Goal: Information Seeking & Learning: Learn about a topic

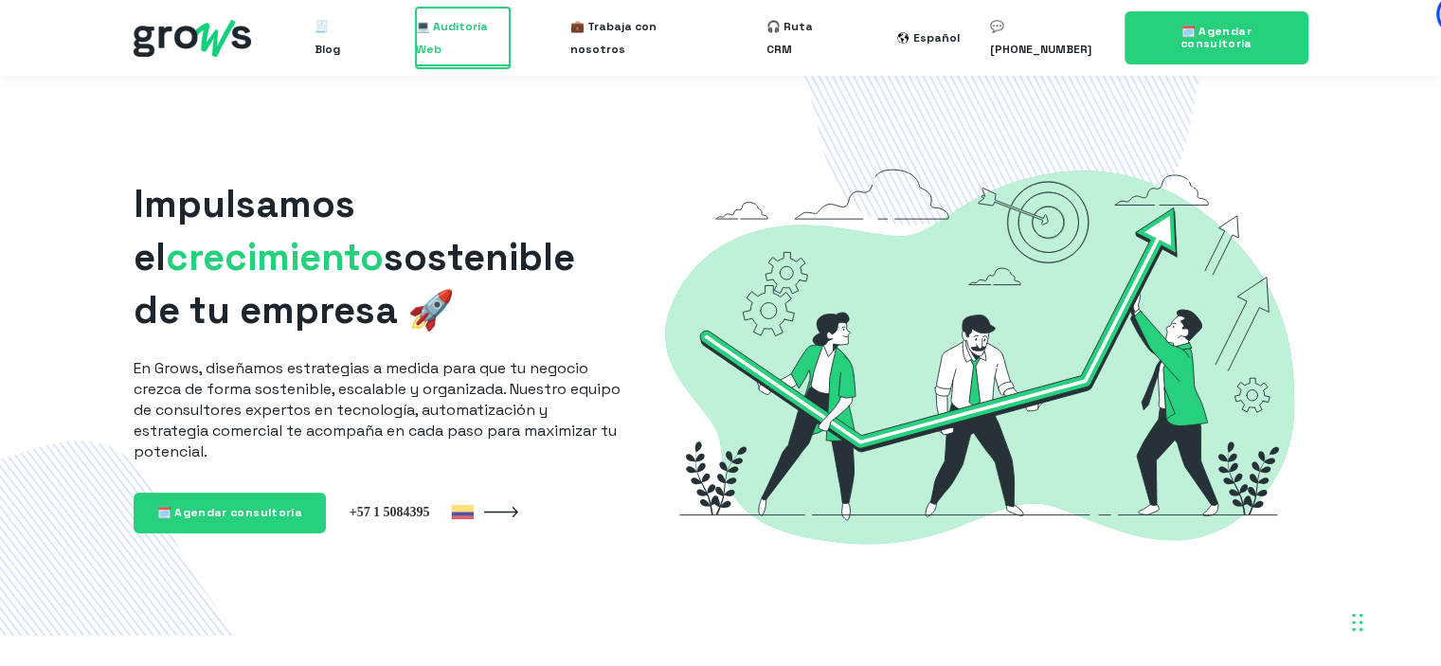
click at [477, 43] on span "💻 Auditoría Web" at bounding box center [463, 38] width 94 height 61
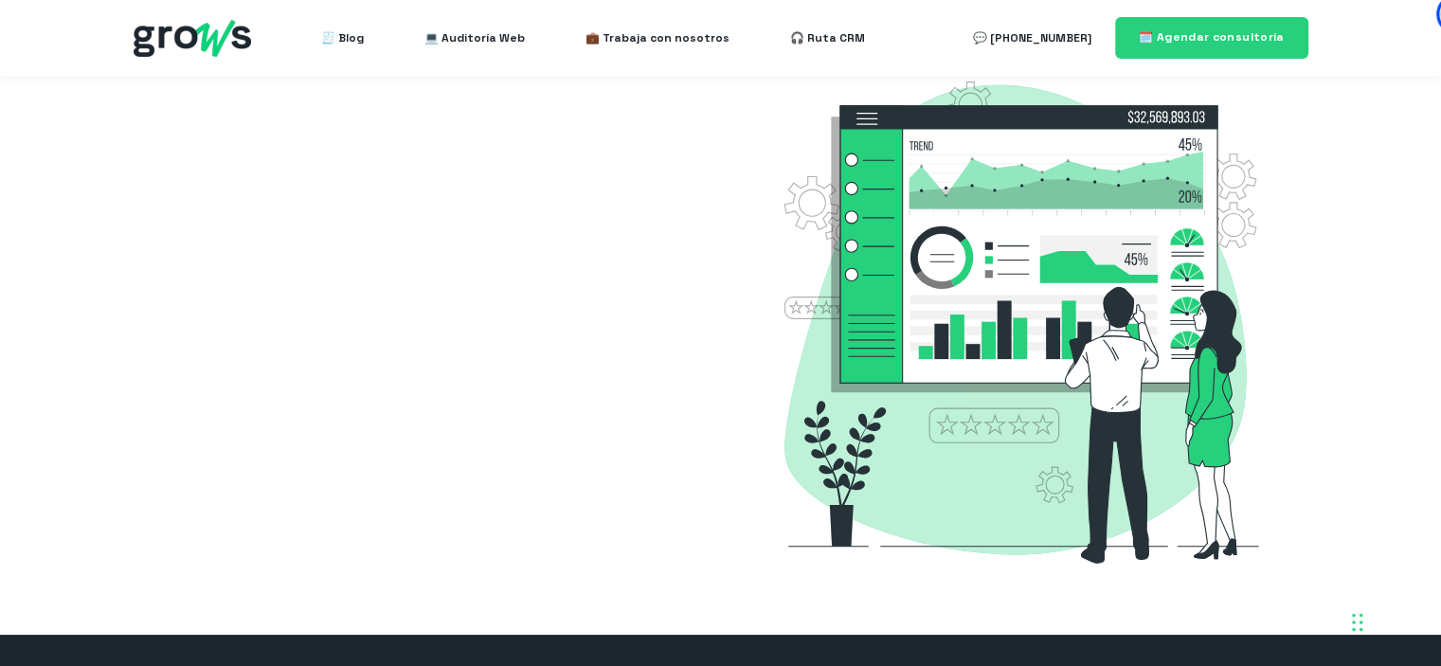
select select "CO"
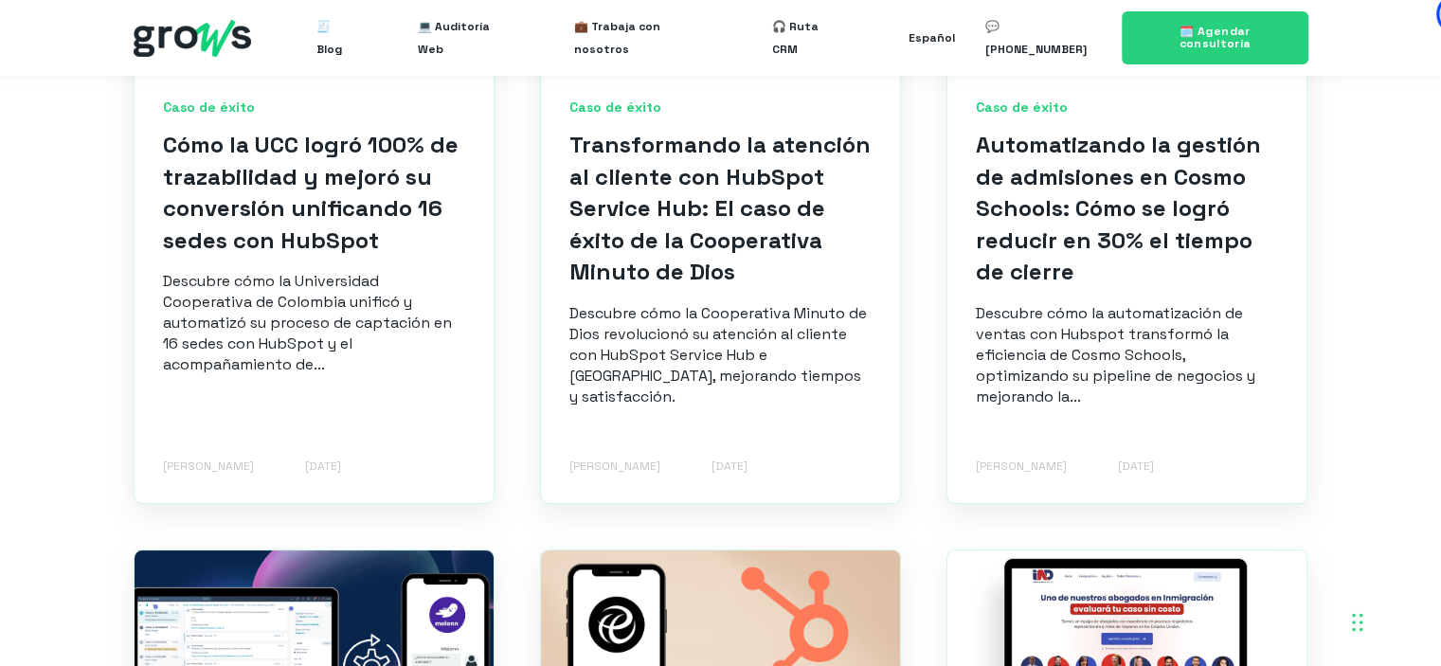
scroll to position [947, 0]
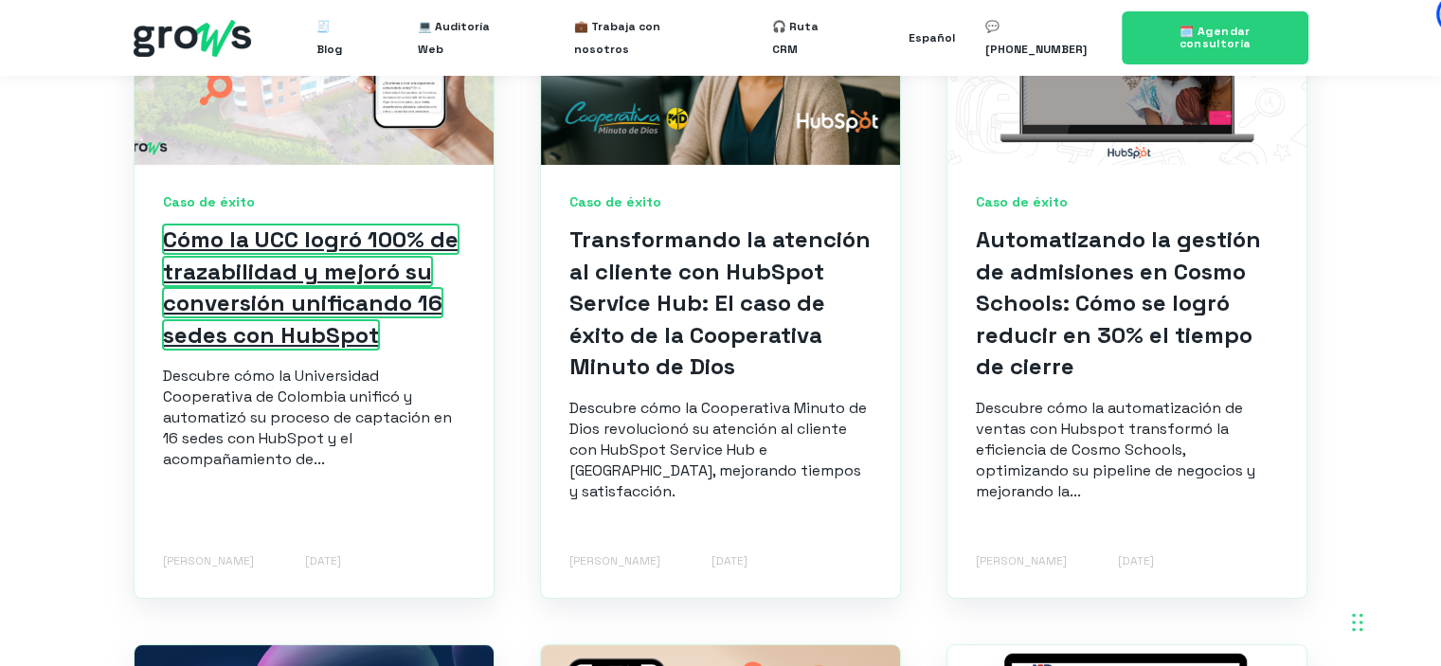
click at [257, 283] on link "Cómo la UCC logró 100% de trazabilidad y mejoró su conversión unificando 16 sed…" at bounding box center [311, 286] width 296 height 125
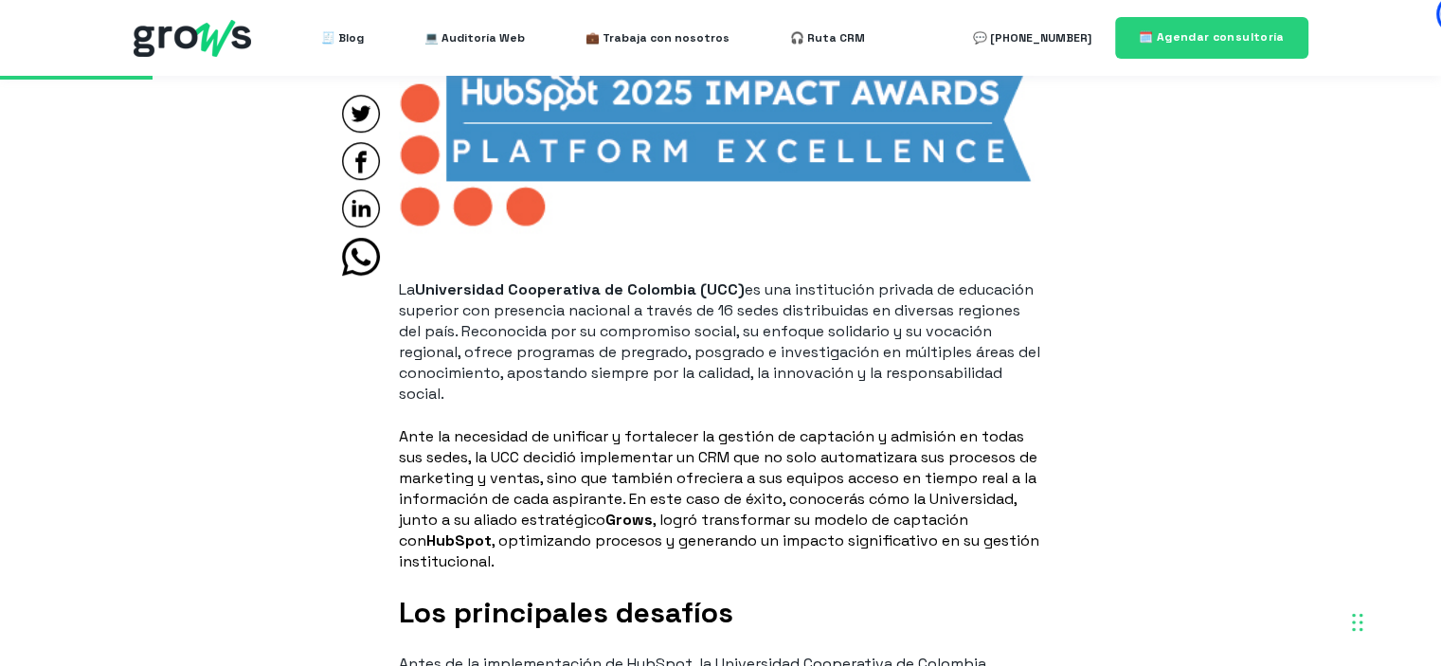
scroll to position [1326, 0]
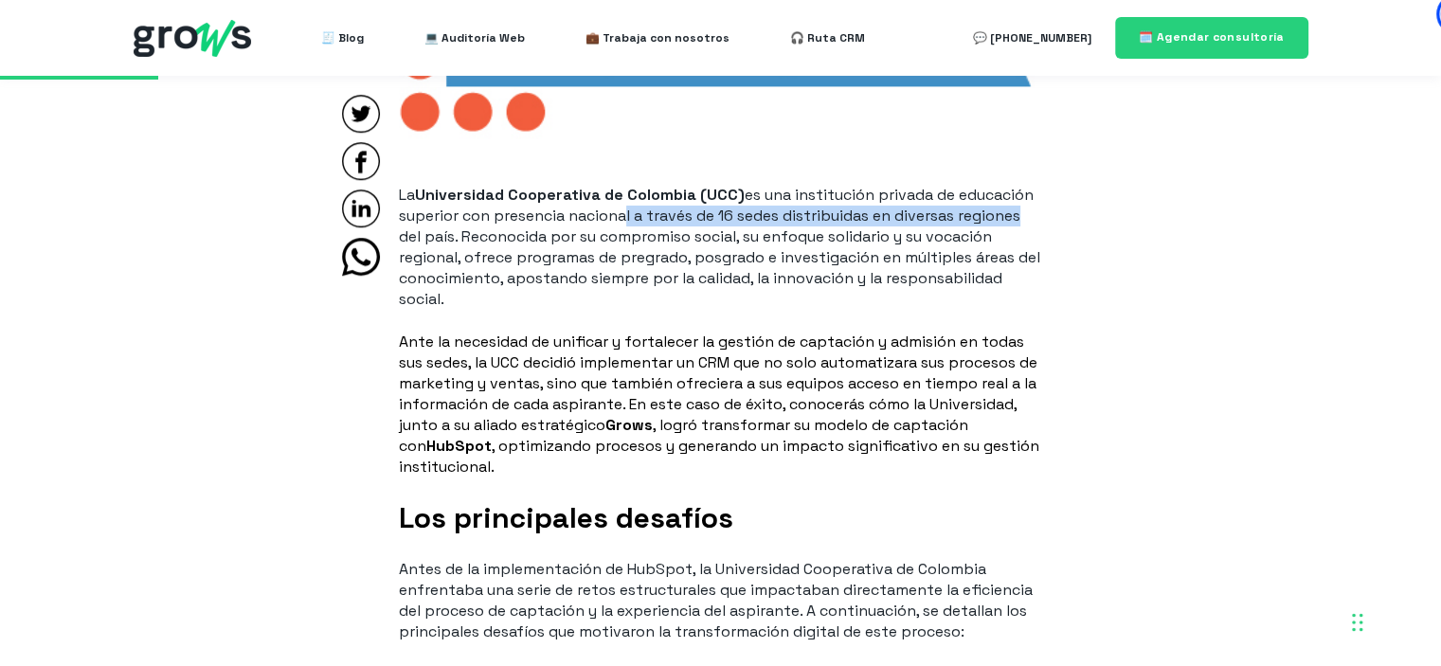
drag, startPoint x: 620, startPoint y: 219, endPoint x: 1020, endPoint y: 224, distance: 399.7
click at [1020, 224] on p "La Universidad Cooperativa de Colombia (UCC) es una institución privada de educ…" at bounding box center [721, 247] width 644 height 125
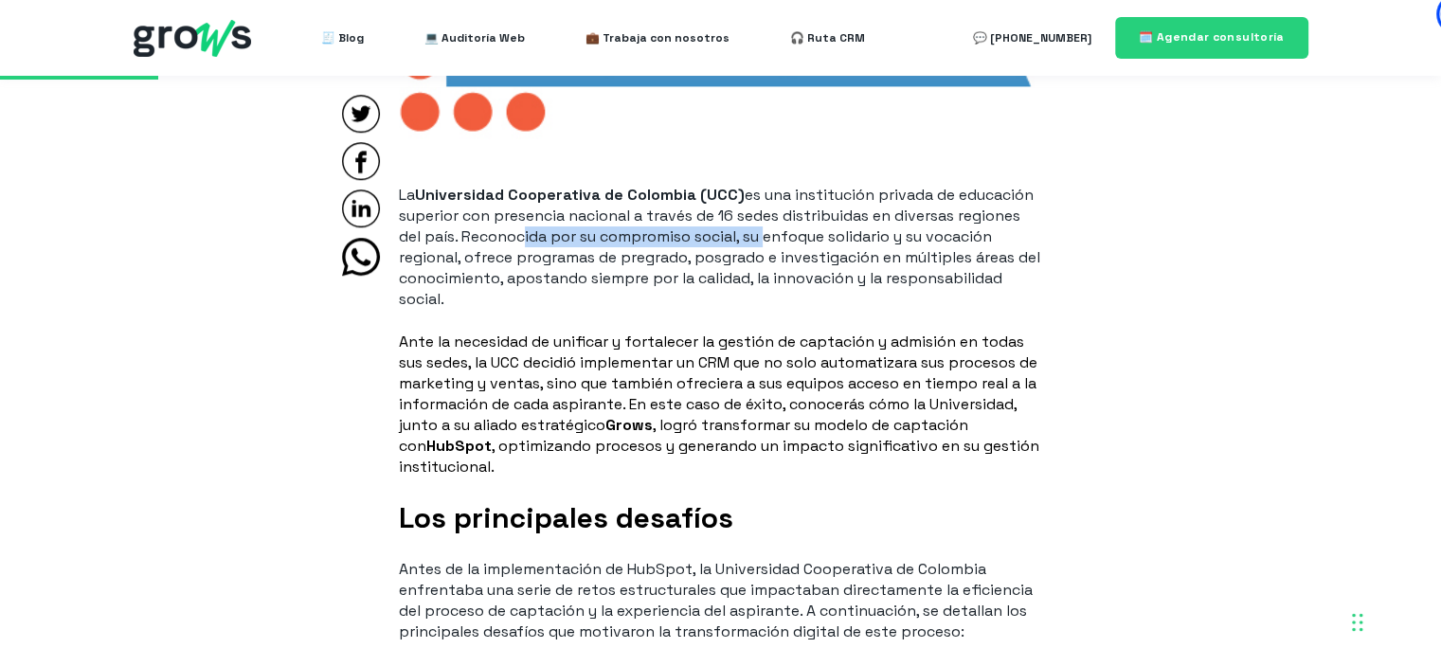
drag, startPoint x: 515, startPoint y: 239, endPoint x: 762, endPoint y: 245, distance: 246.4
click at [762, 245] on p "La Universidad Cooperativa de Colombia (UCC) es una institución privada de educ…" at bounding box center [721, 247] width 644 height 125
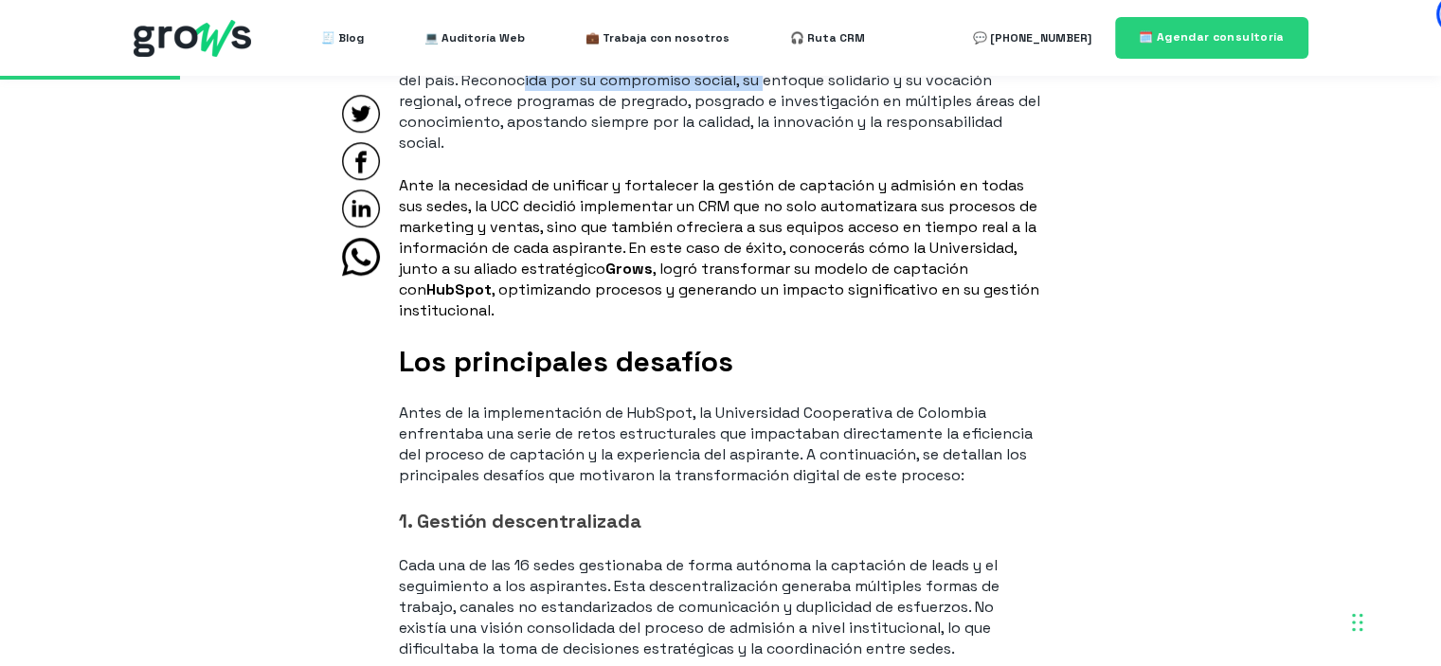
scroll to position [1515, 0]
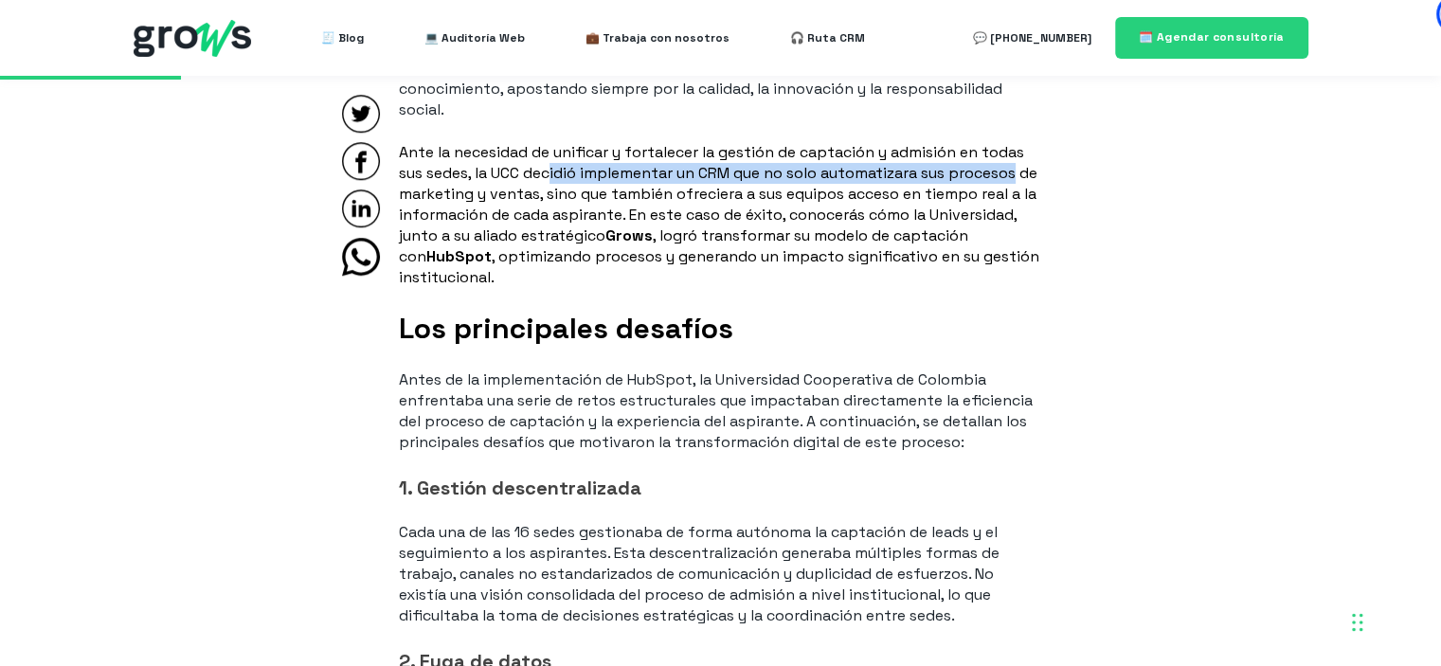
drag, startPoint x: 557, startPoint y: 175, endPoint x: 1027, endPoint y: 179, distance: 469.8
click at [1027, 179] on p "Ante la necesidad de unificar y fortalecer la gestión de captación y admisión e…" at bounding box center [721, 215] width 644 height 146
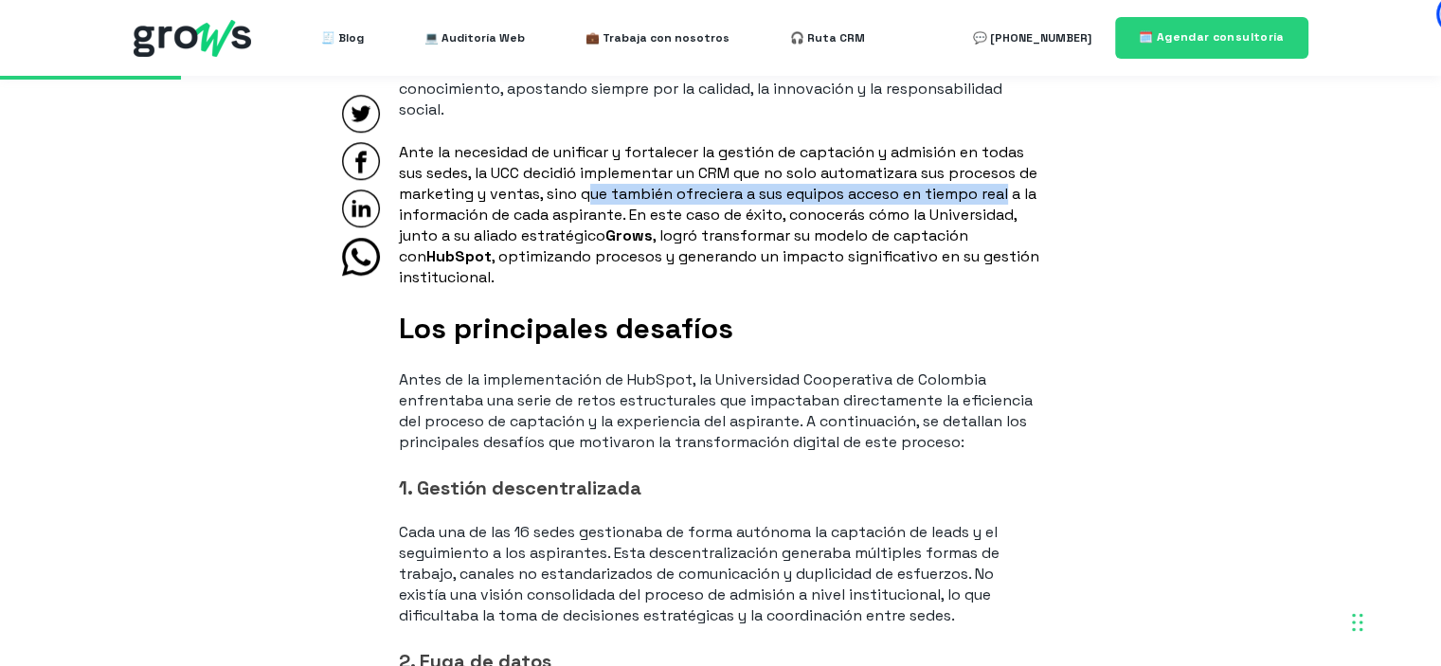
drag, startPoint x: 655, startPoint y: 196, endPoint x: 1041, endPoint y: 191, distance: 385.5
click at [1041, 191] on p "Ante la necesidad de unificar y fortalecer la gestión de captación y admisión e…" at bounding box center [721, 215] width 644 height 146
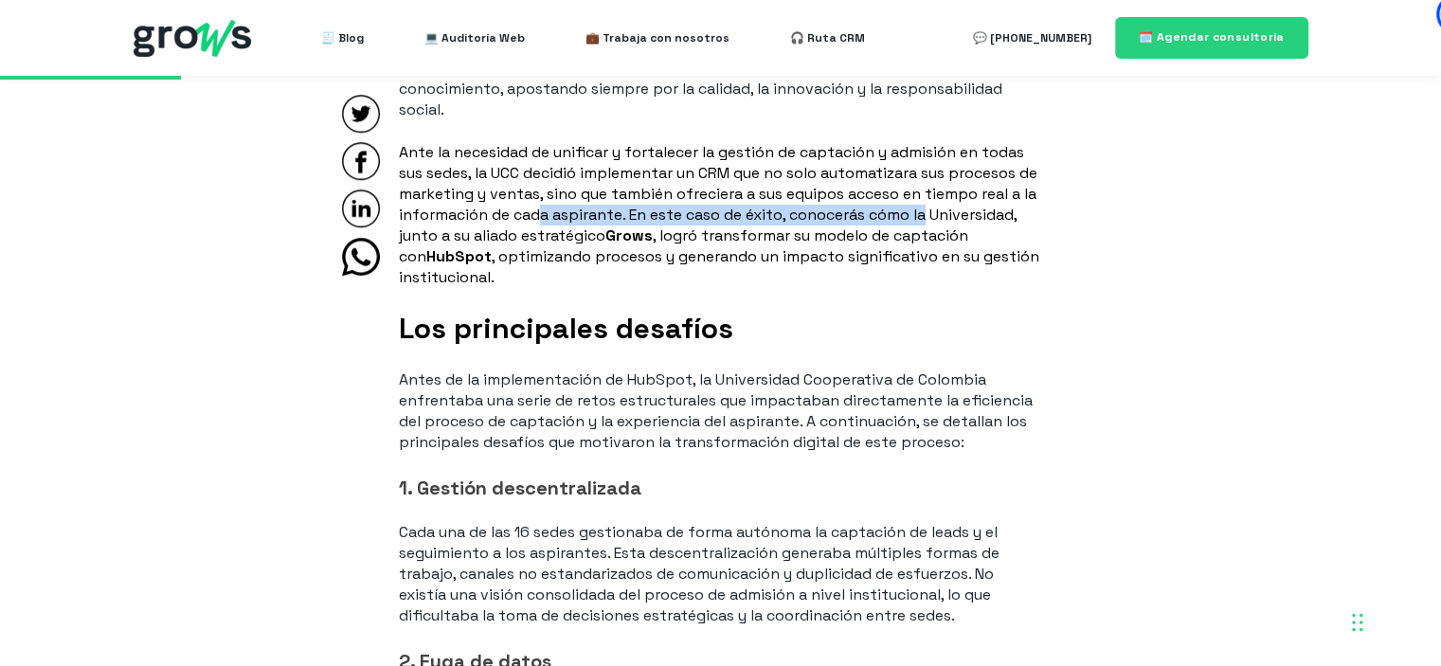
drag, startPoint x: 572, startPoint y: 217, endPoint x: 959, endPoint y: 216, distance: 387.4
click at [959, 216] on p "Ante la necesidad de unificar y fortalecer la gestión de captación y admisión e…" at bounding box center [721, 215] width 644 height 146
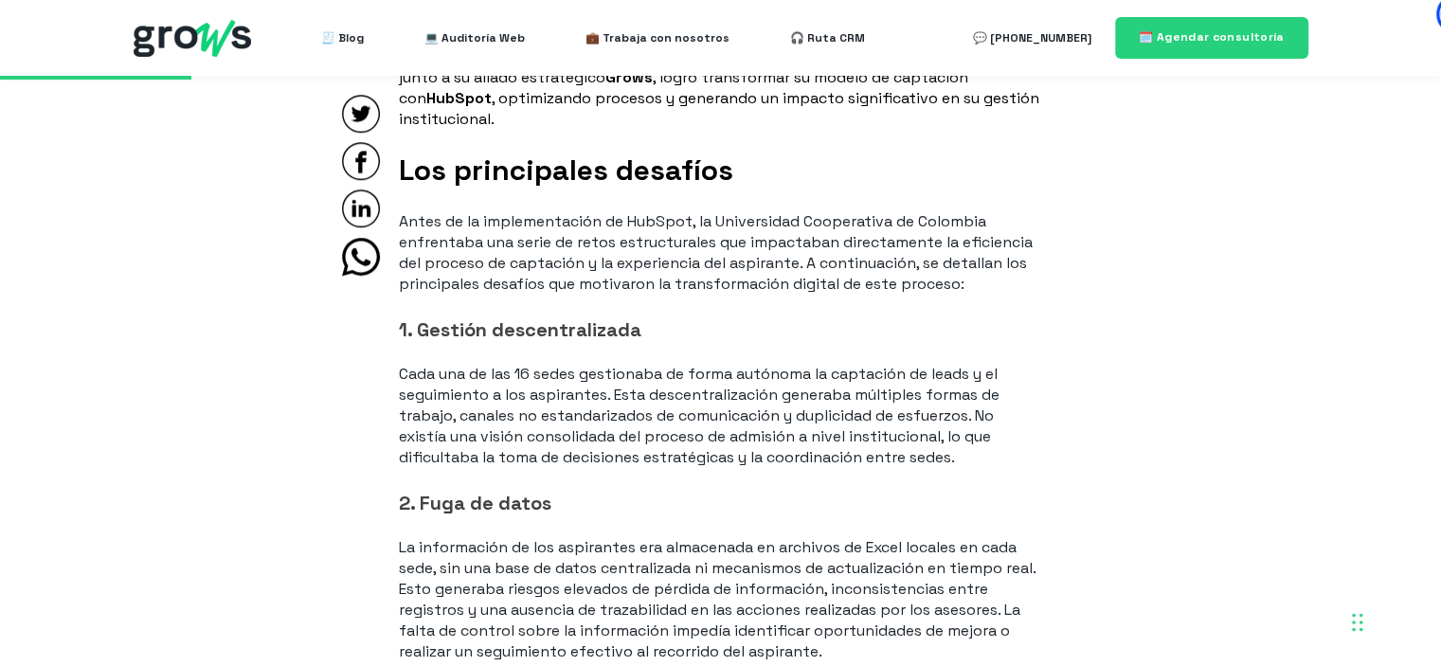
scroll to position [1800, 0]
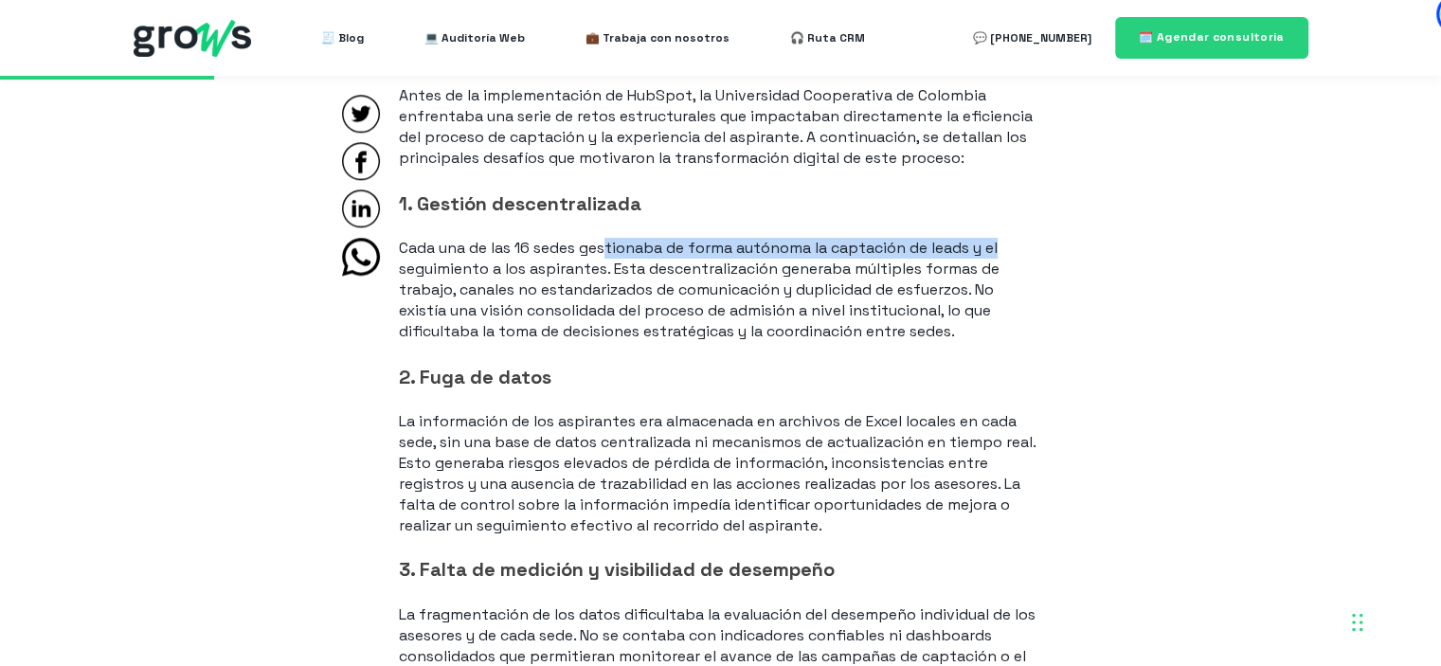
drag, startPoint x: 609, startPoint y: 247, endPoint x: 1014, endPoint y: 257, distance: 405.5
click at [1014, 257] on p "Cada una de las 16 sedes gestionaba de forma autónoma la captación de leads y e…" at bounding box center [721, 290] width 644 height 104
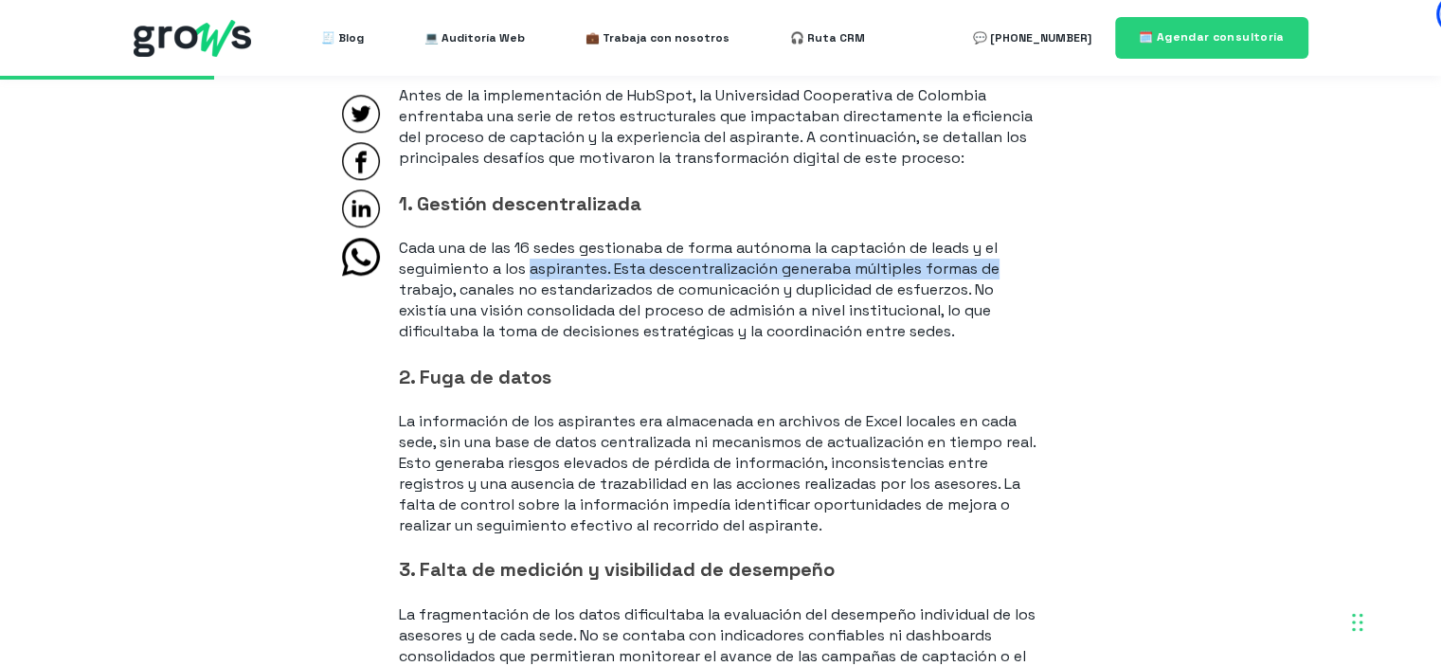
drag, startPoint x: 531, startPoint y: 272, endPoint x: 1006, endPoint y: 273, distance: 474.5
click at [1006, 273] on p "Cada una de las 16 sedes gestionaba de forma autónoma la captación de leads y e…" at bounding box center [721, 290] width 644 height 104
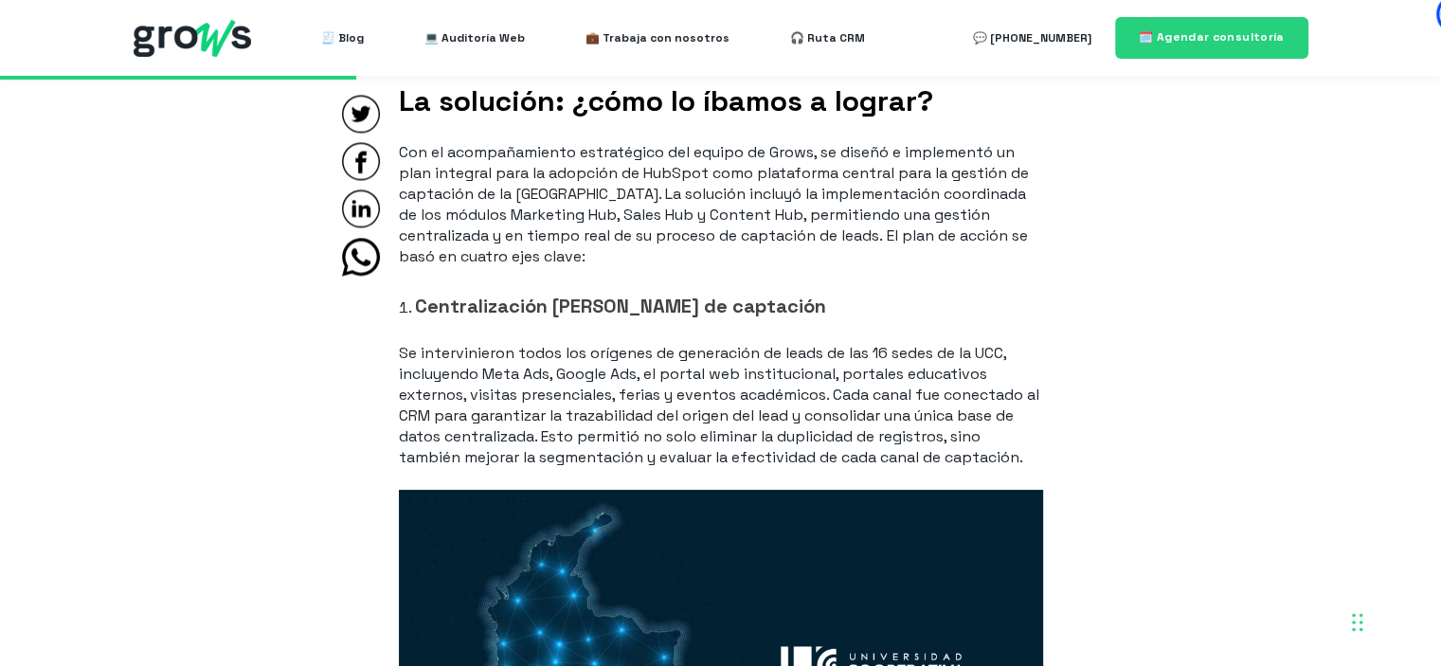
scroll to position [2936, 0]
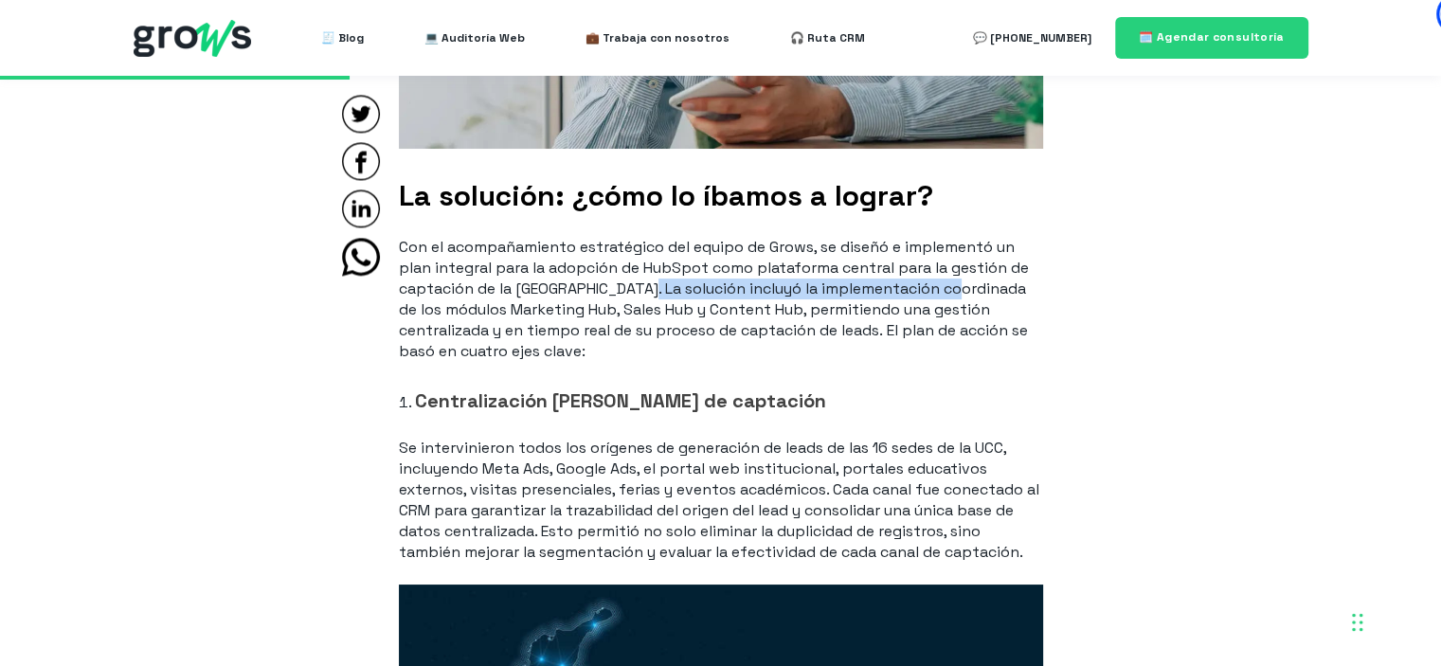
drag, startPoint x: 652, startPoint y: 285, endPoint x: 970, endPoint y: 285, distance: 318.2
click at [970, 285] on p "Con el acompañamiento estratégico del equipo de Grows, se diseñó e implementó u…" at bounding box center [721, 299] width 644 height 125
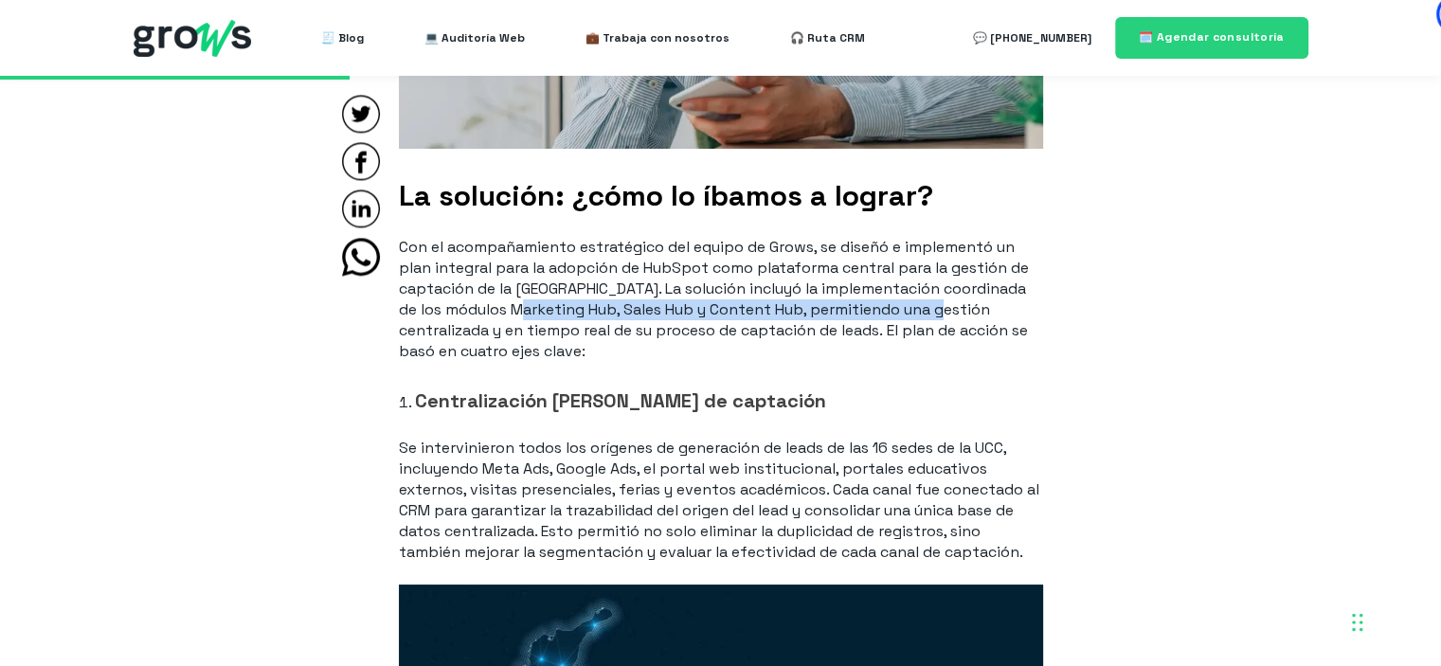
drag, startPoint x: 591, startPoint y: 311, endPoint x: 1073, endPoint y: 310, distance: 482.1
click at [1027, 310] on p "Con el acompañamiento estratégico del equipo de Grows, se diseñó e implementó u…" at bounding box center [721, 299] width 644 height 125
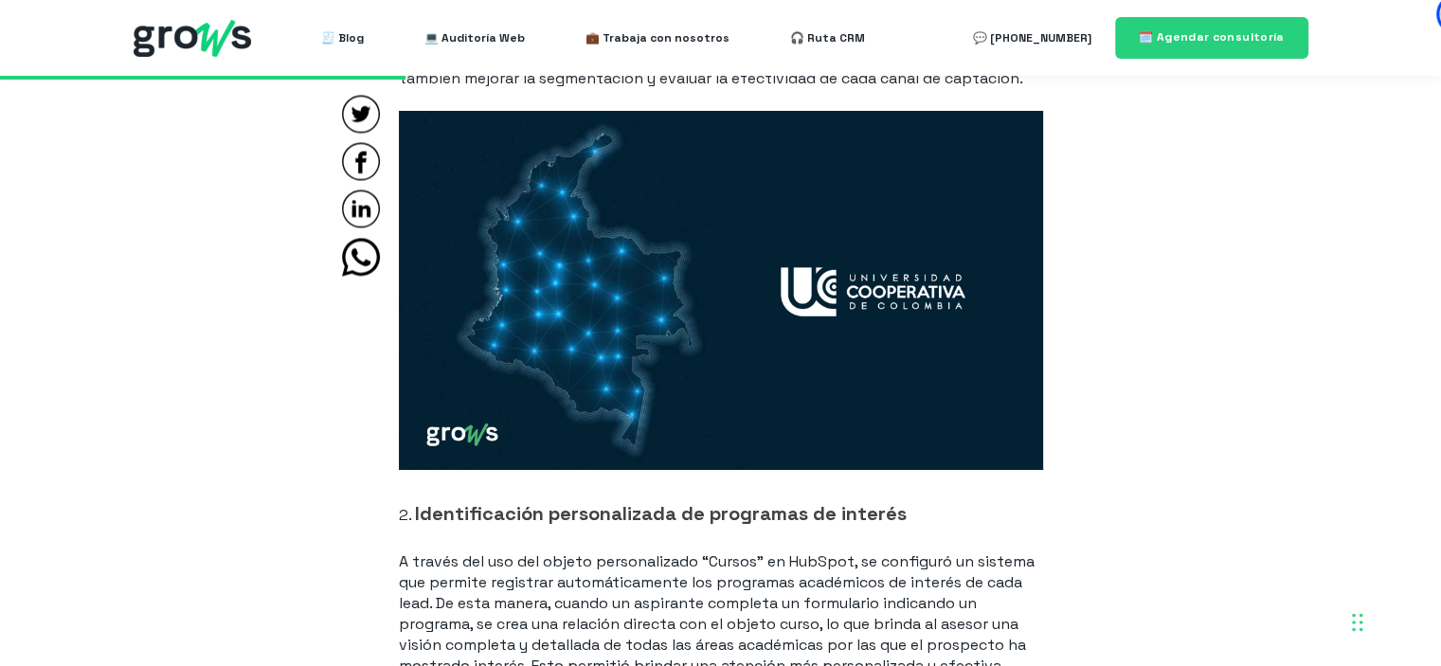
scroll to position [3315, 0]
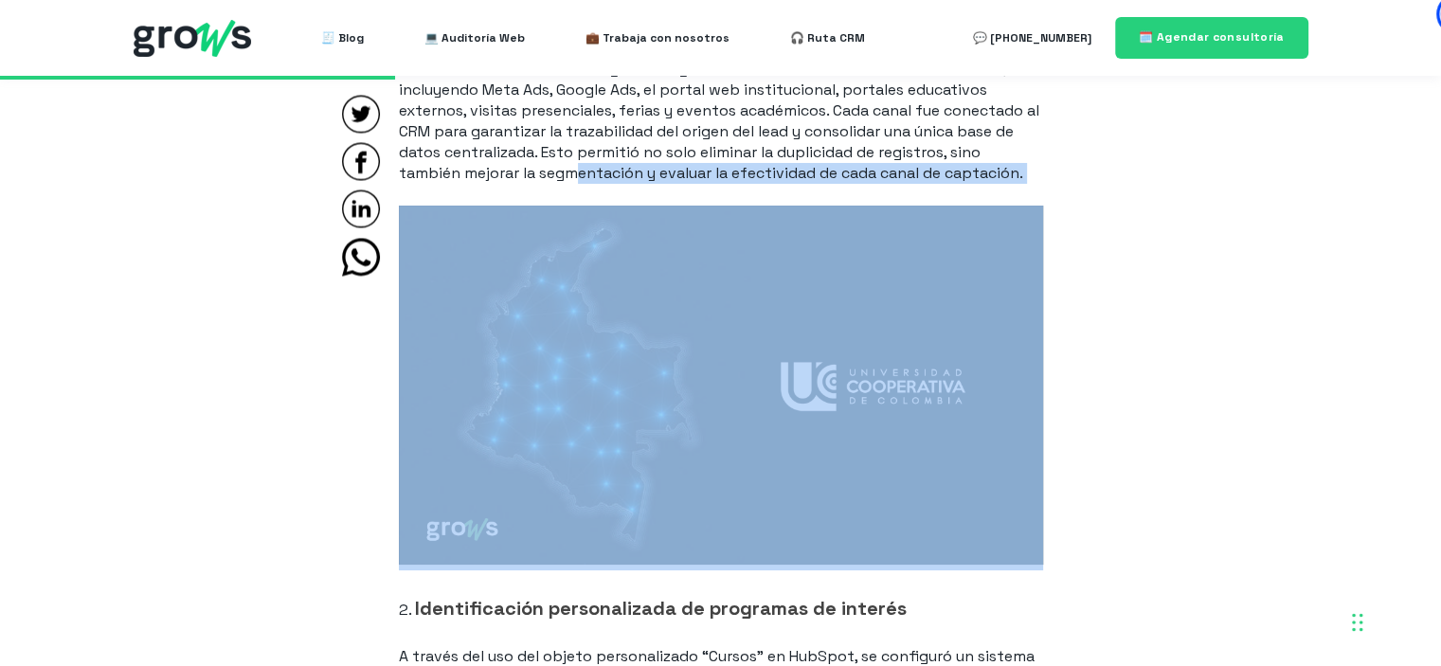
drag, startPoint x: 572, startPoint y: 170, endPoint x: 1049, endPoint y: 185, distance: 476.7
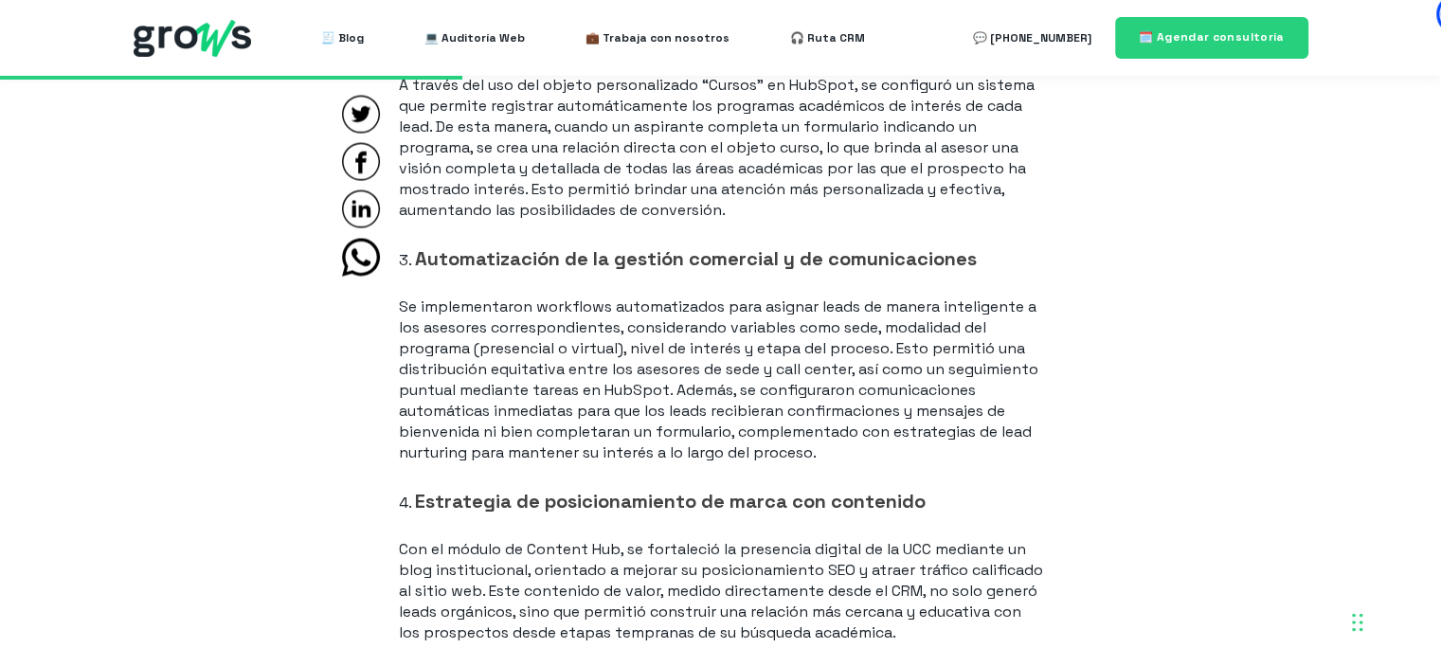
scroll to position [3883, 0]
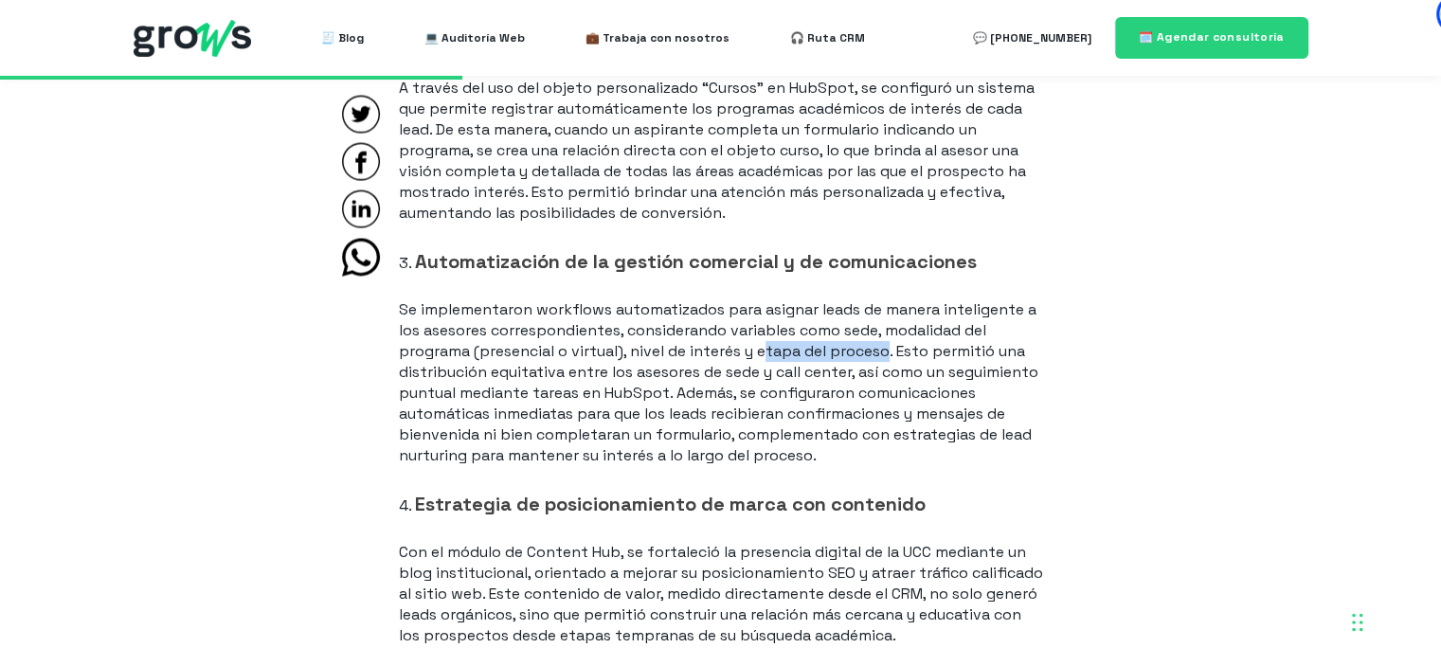
drag, startPoint x: 765, startPoint y: 351, endPoint x: 887, endPoint y: 351, distance: 121.2
click at [887, 351] on p "Se implementaron workflows automatizados para asignar leads de manera inteligen…" at bounding box center [721, 382] width 644 height 167
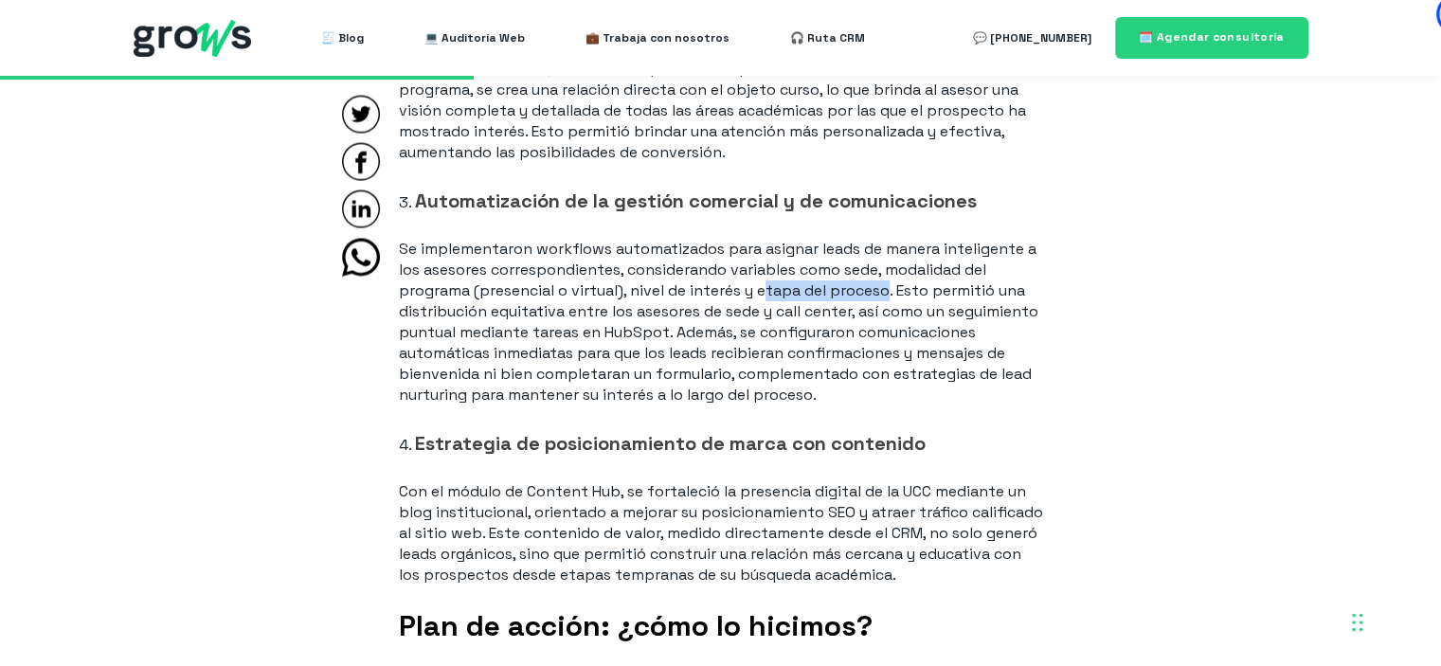
scroll to position [3978, 0]
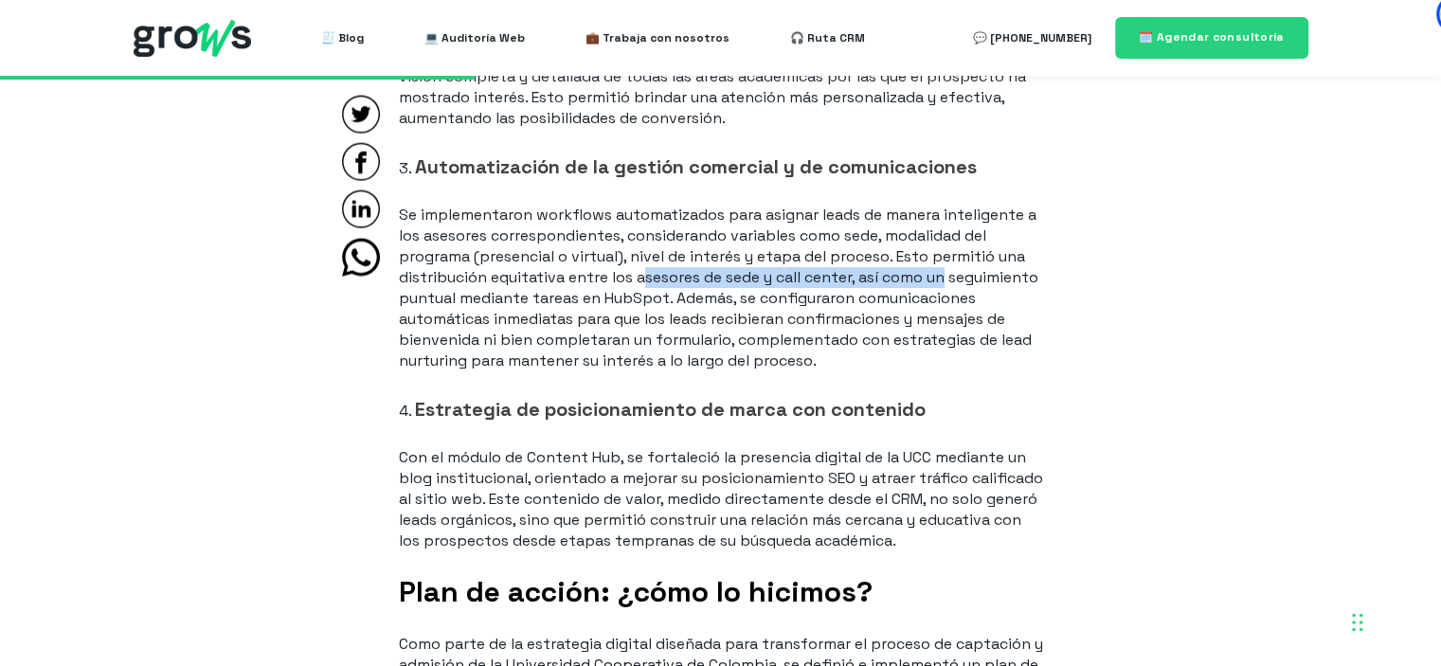
drag, startPoint x: 648, startPoint y: 280, endPoint x: 963, endPoint y: 278, distance: 315.4
click at [963, 278] on p "Se implementaron workflows automatizados para asignar leads de manera inteligen…" at bounding box center [721, 288] width 644 height 167
click at [587, 302] on p "Se implementaron workflows automatizados para asignar leads de manera inteligen…" at bounding box center [721, 288] width 644 height 167
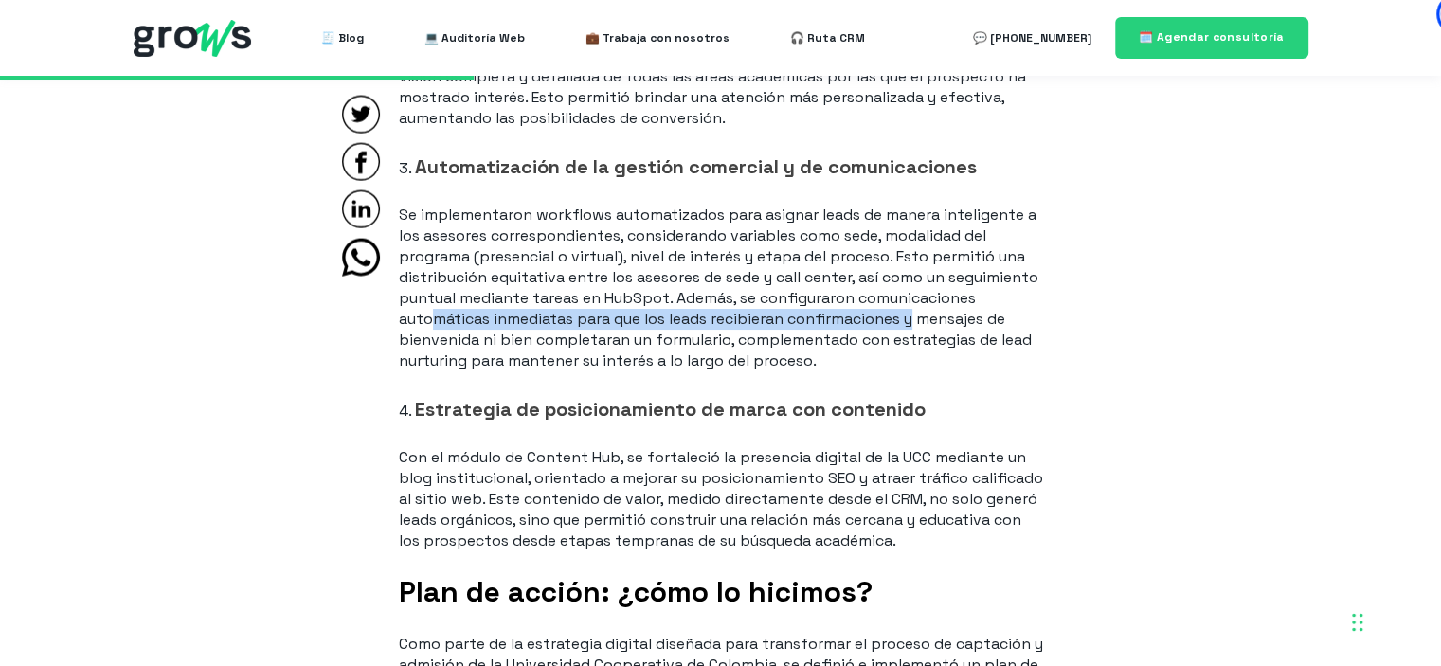
drag, startPoint x: 553, startPoint y: 319, endPoint x: 1049, endPoint y: 323, distance: 495.4
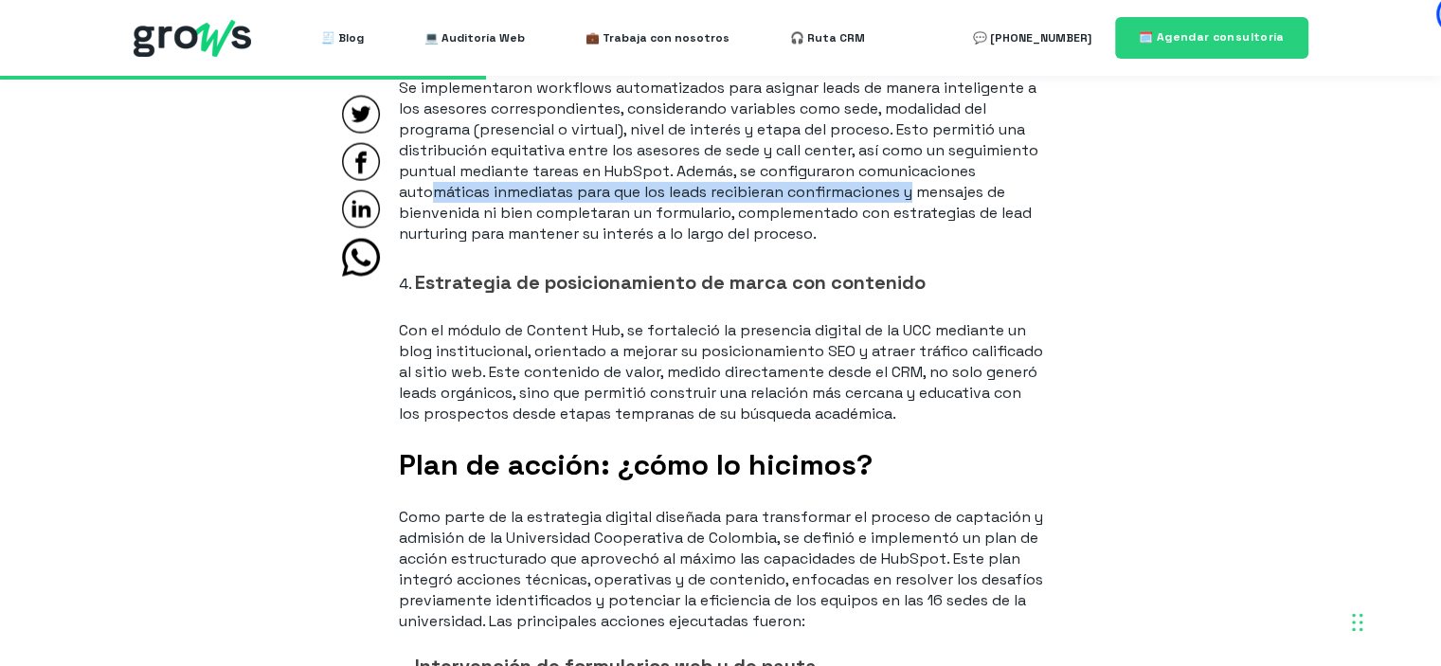
scroll to position [4073, 0]
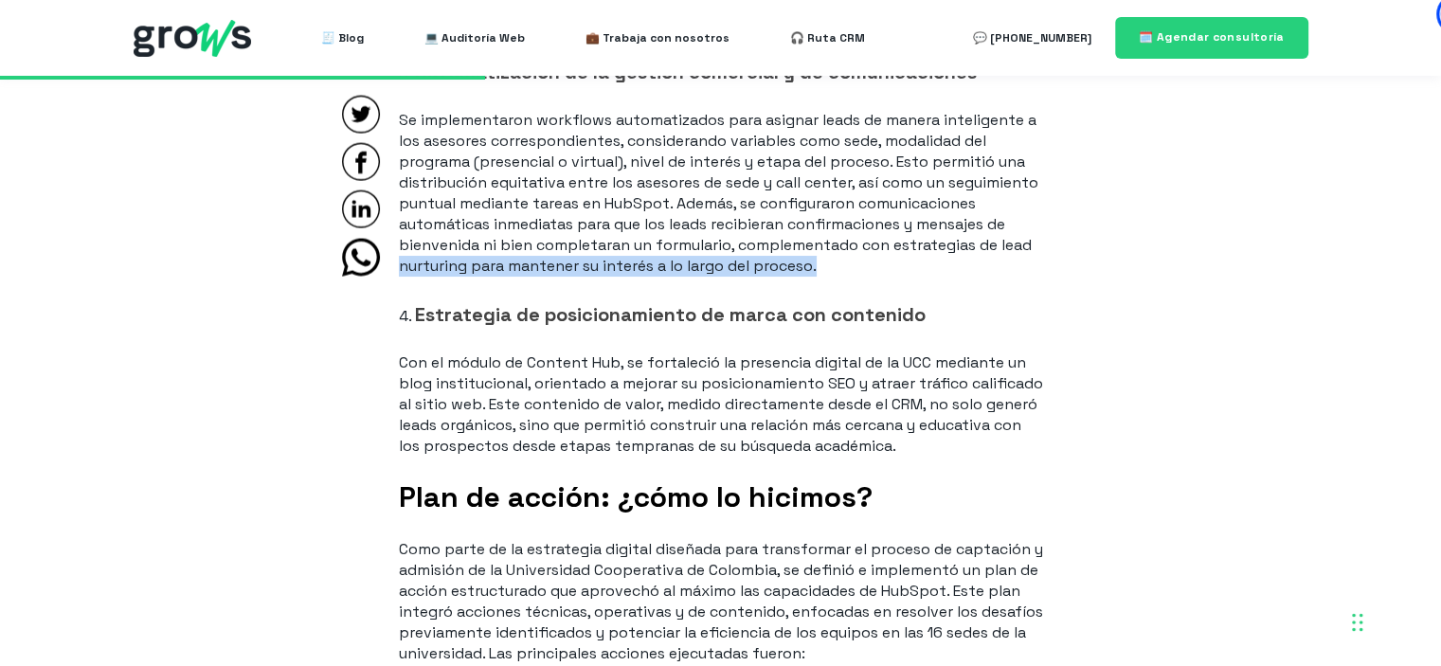
drag, startPoint x: 546, startPoint y: 268, endPoint x: 1032, endPoint y: 275, distance: 486.9
click at [996, 275] on p "Se implementaron workflows automatizados para asignar leads de manera inteligen…" at bounding box center [721, 193] width 644 height 167
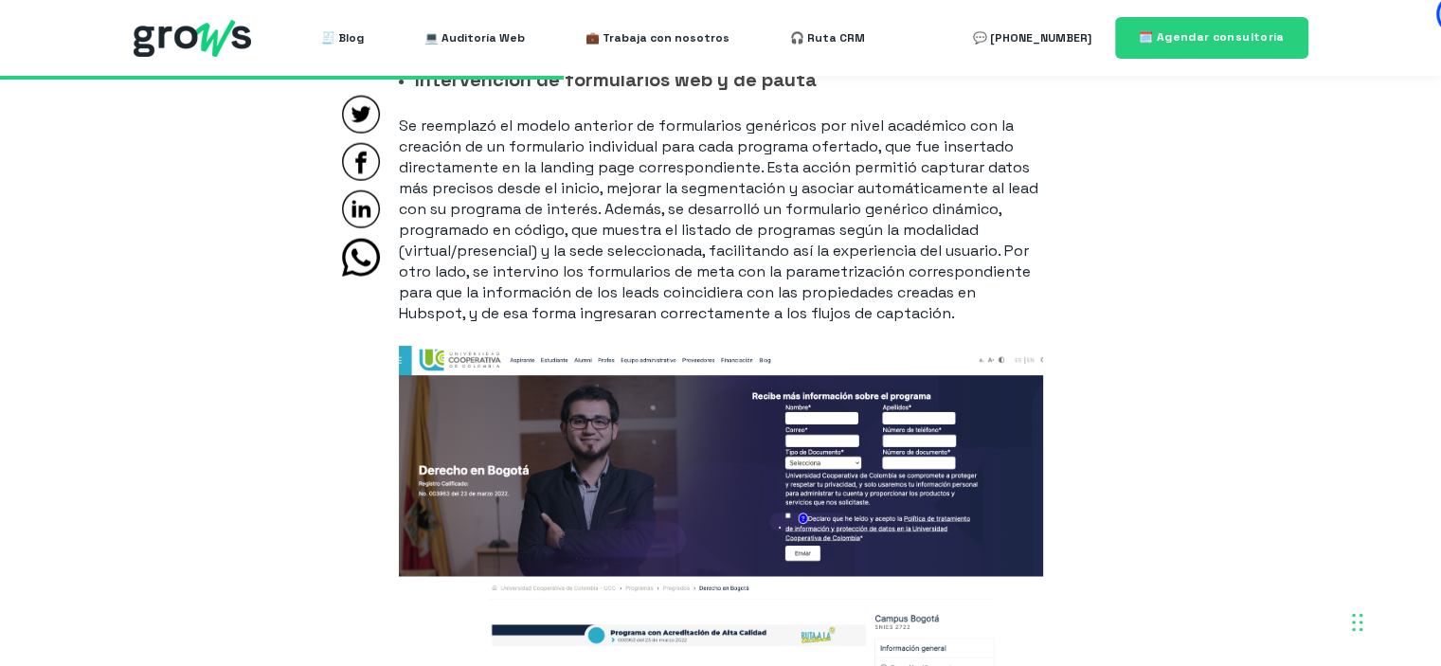
scroll to position [4736, 0]
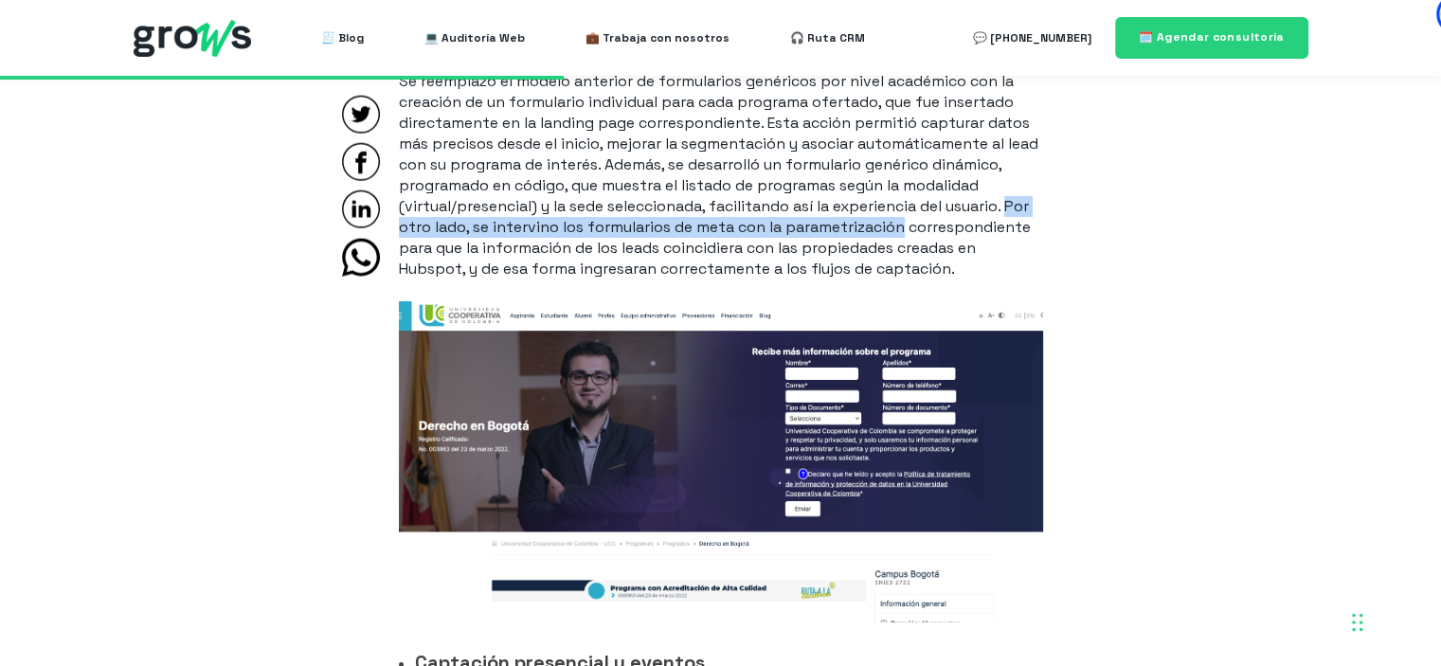
drag, startPoint x: 462, startPoint y: 228, endPoint x: 989, endPoint y: 230, distance: 526.6
click at [989, 230] on p "Se reemplazó el modelo anterior de formularios genéricos por nivel académico co…" at bounding box center [721, 175] width 644 height 208
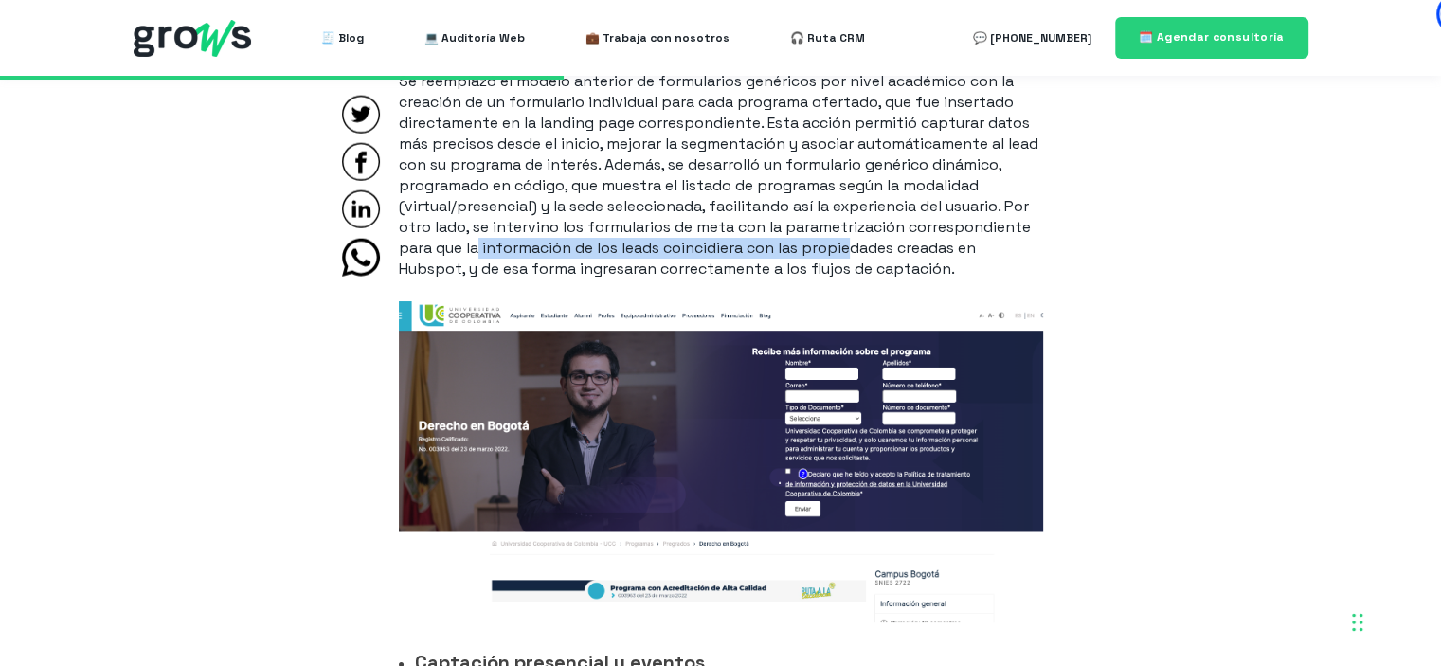
drag, startPoint x: 602, startPoint y: 250, endPoint x: 974, endPoint y: 256, distance: 371.3
click at [974, 256] on p "Se reemplazó el modelo anterior de formularios genéricos por nivel académico co…" at bounding box center [721, 175] width 644 height 208
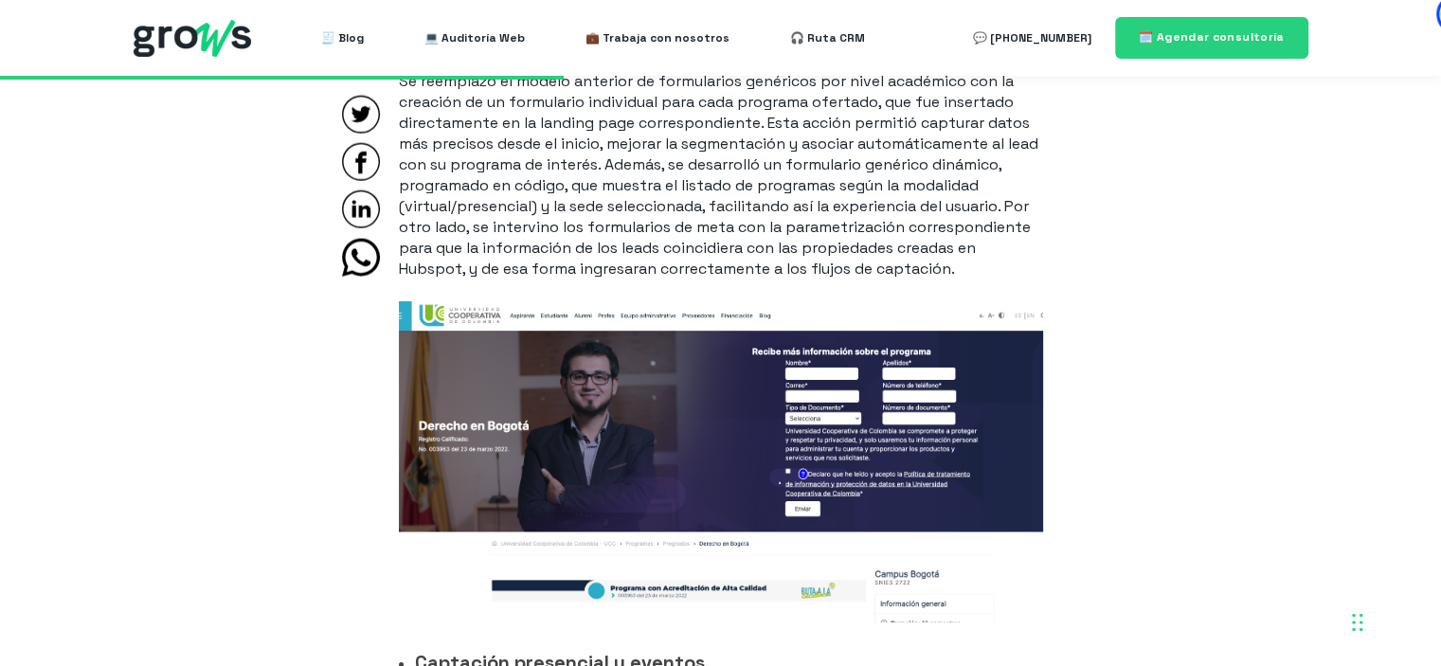
click at [636, 272] on p "Se reemplazó el modelo anterior de formularios genéricos por nivel académico co…" at bounding box center [721, 175] width 644 height 208
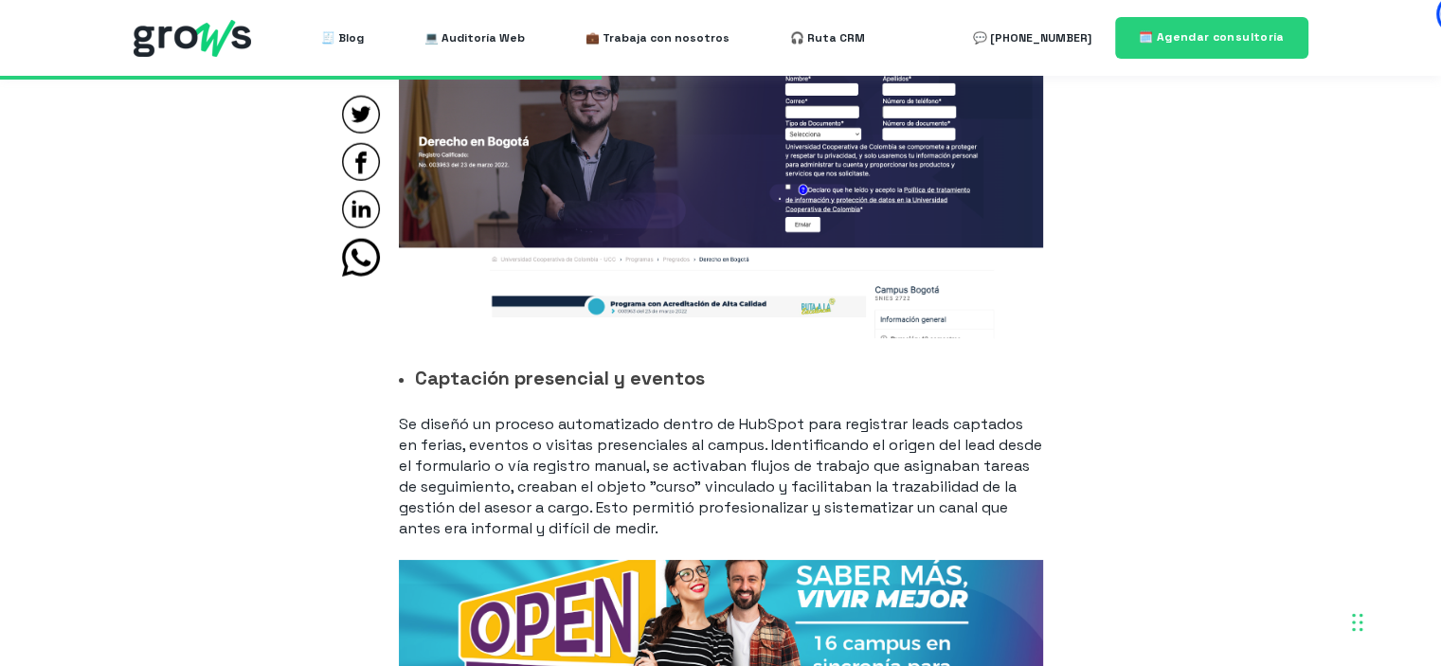
scroll to position [5115, 0]
